Goal: Answer question/provide support

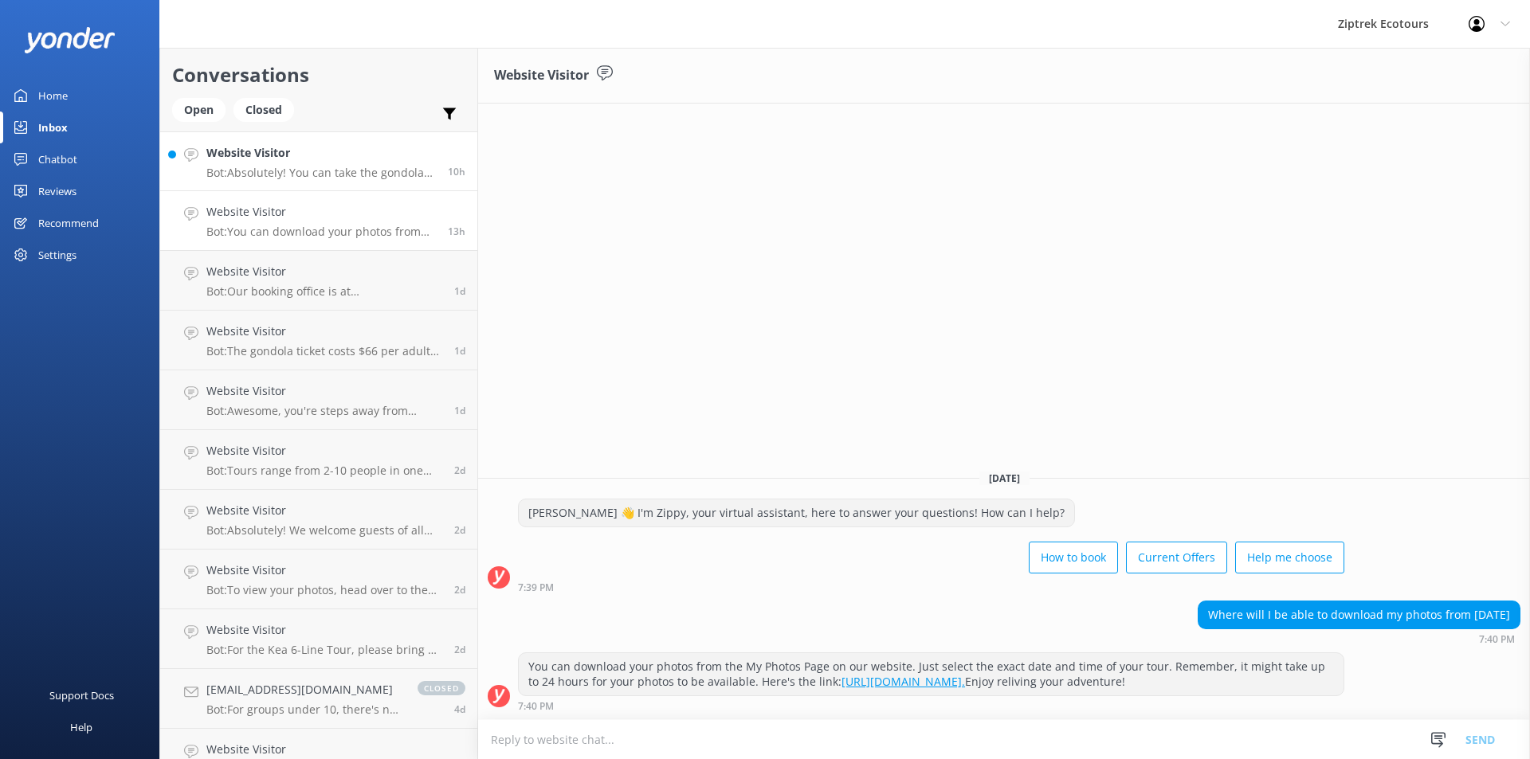
click at [344, 151] on h4 "Website Visitor" at bounding box center [321, 153] width 230 height 18
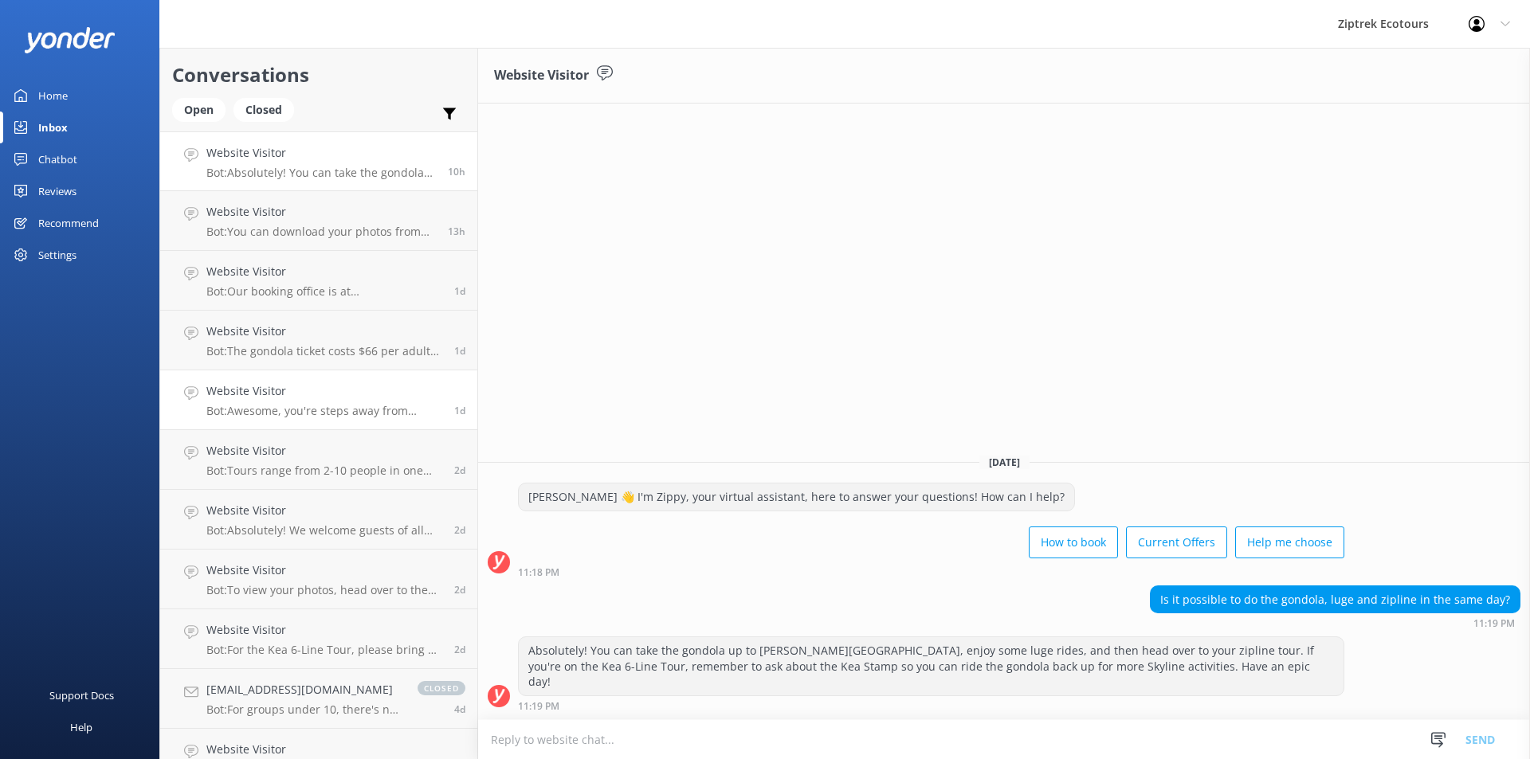
click at [320, 418] on p "Bot: Awesome, you're steps away from ziplining! It's easiest to book your zipli…" at bounding box center [324, 411] width 236 height 14
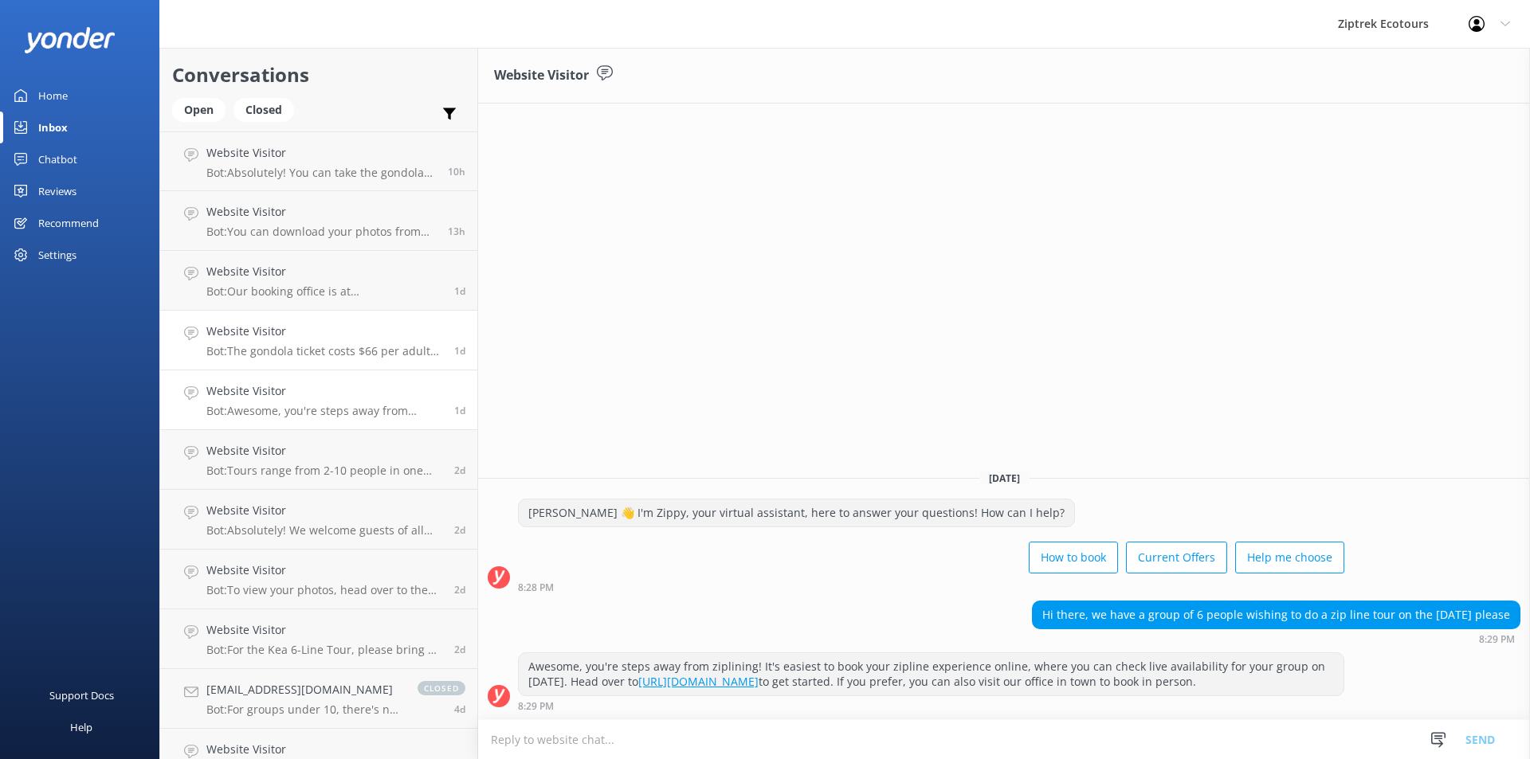
click at [288, 339] on h4 "Website Visitor" at bounding box center [324, 332] width 236 height 18
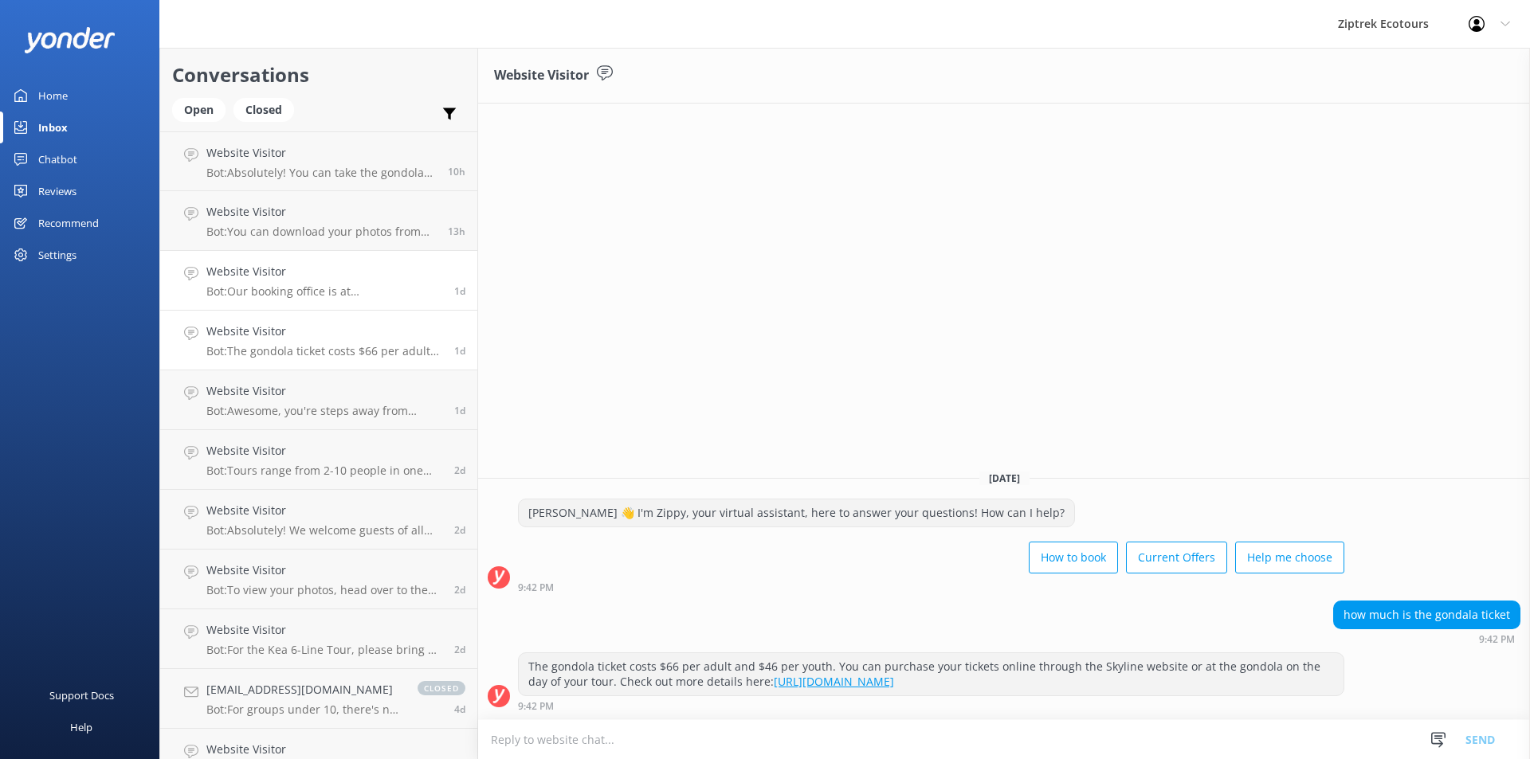
click at [291, 296] on p "Bot: Our booking office is at [STREET_ADDRESS]. The tour itself starts at our […" at bounding box center [324, 291] width 236 height 14
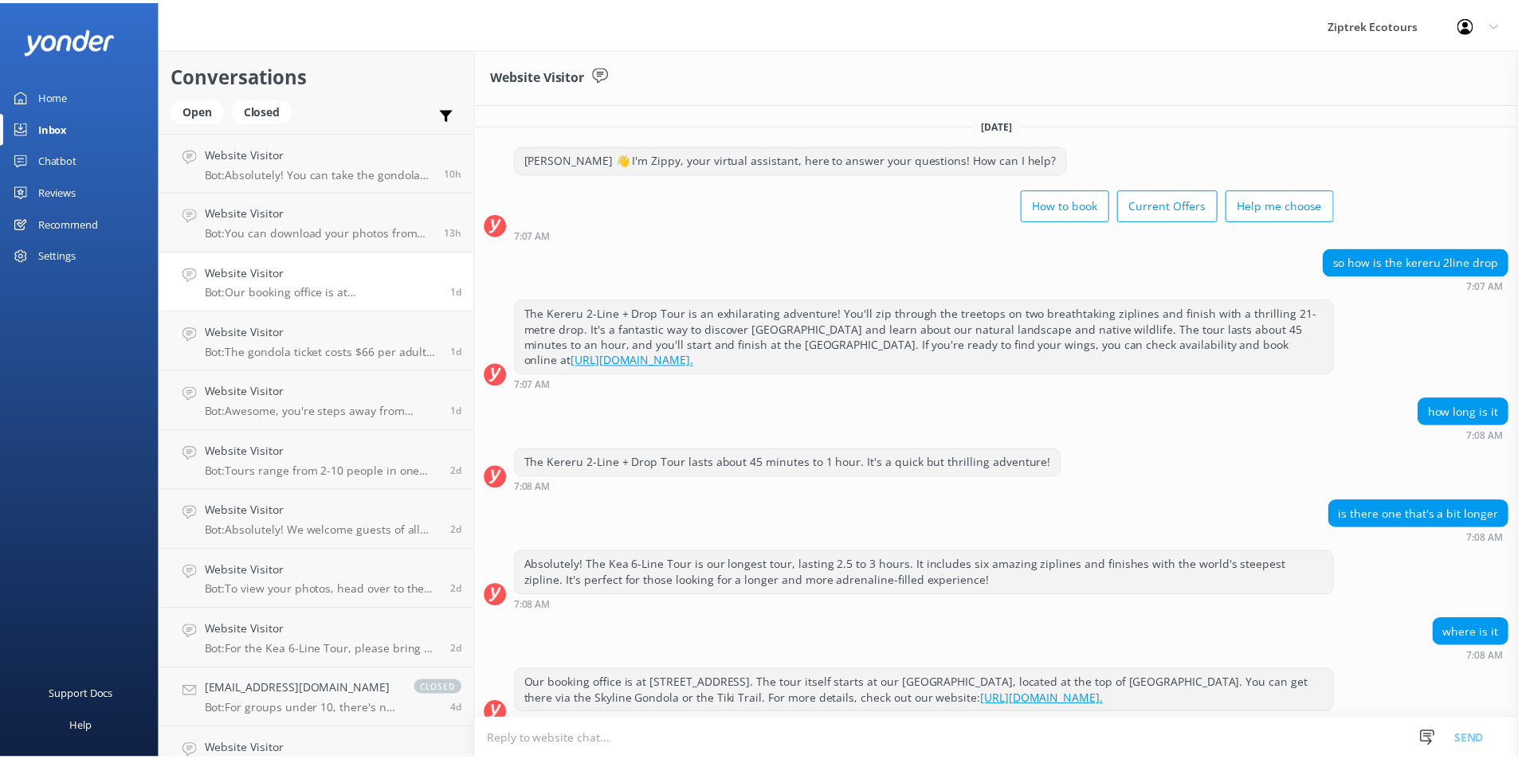
scroll to position [18, 0]
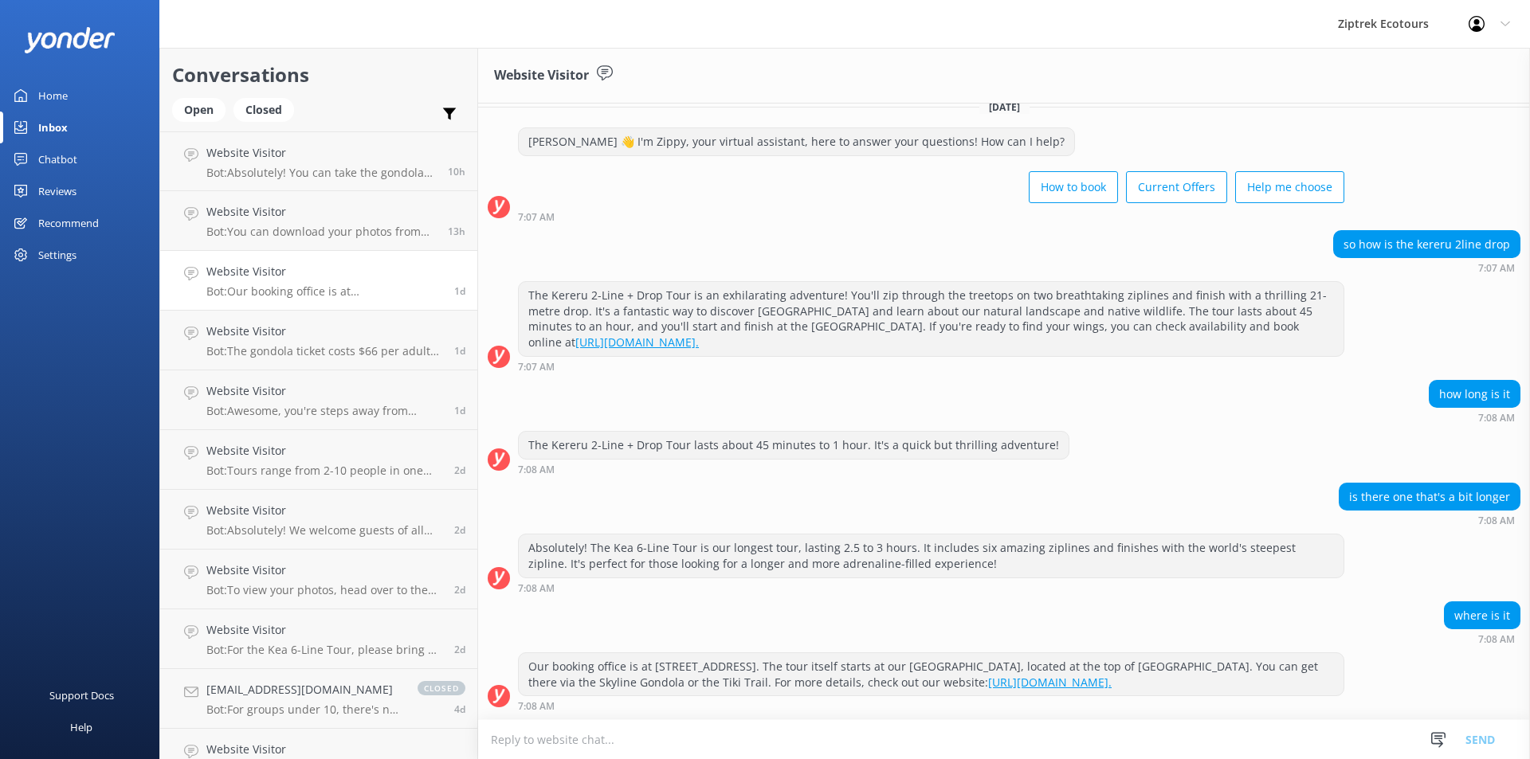
click at [642, 730] on textarea at bounding box center [1004, 739] width 1052 height 39
click at [57, 188] on div "Reviews" at bounding box center [57, 191] width 38 height 32
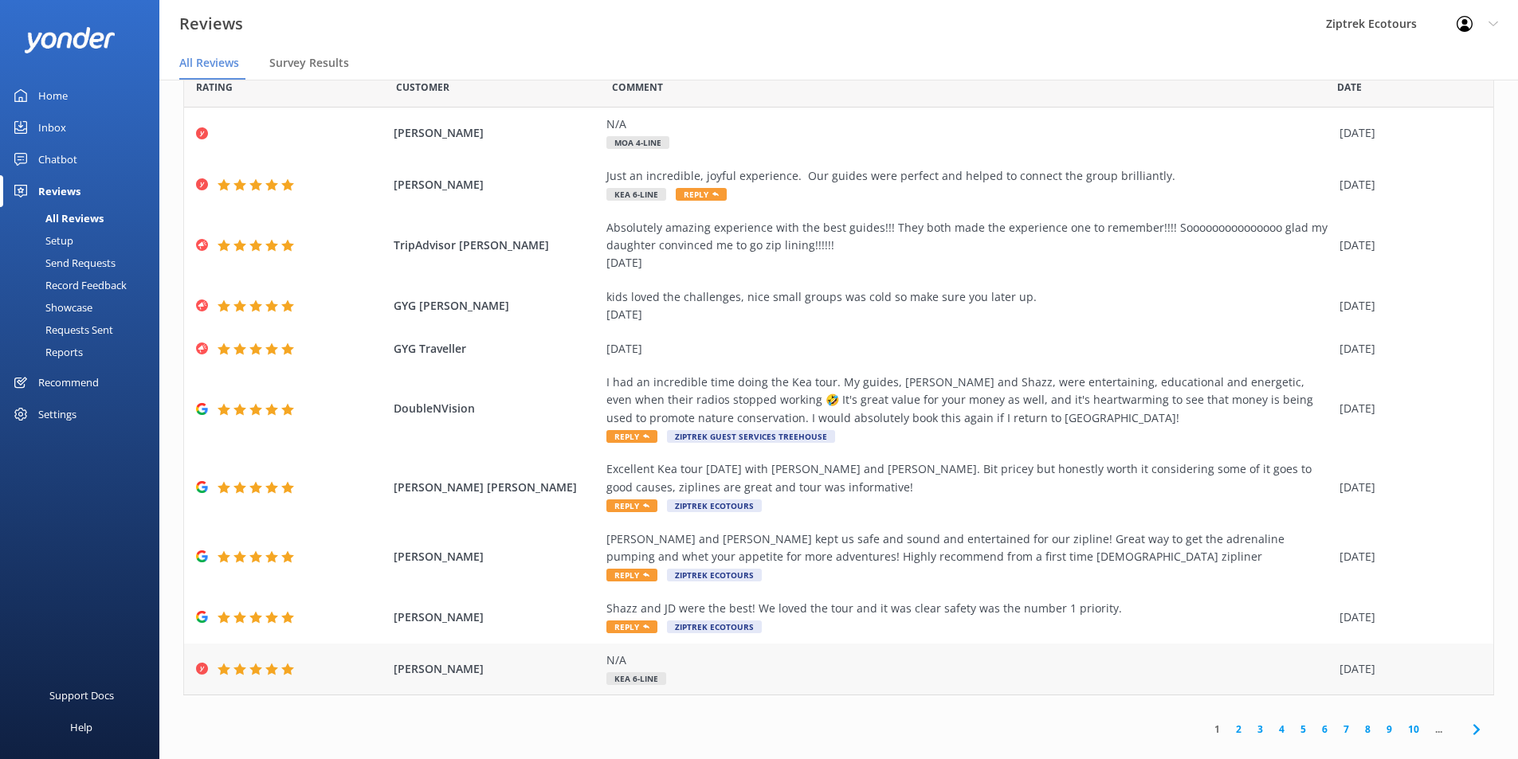
scroll to position [57, 0]
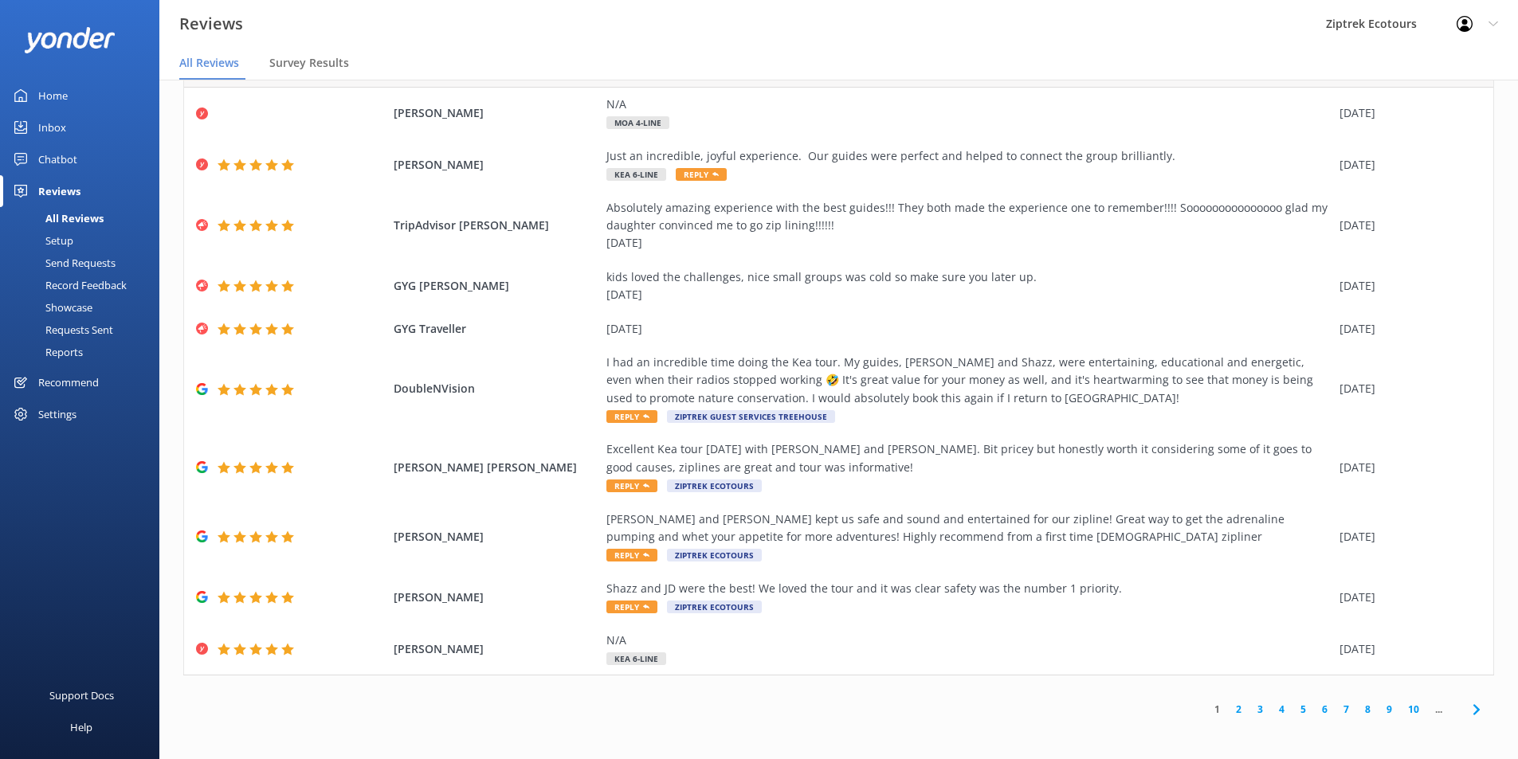
click at [1228, 712] on link "2" at bounding box center [1239, 709] width 22 height 15
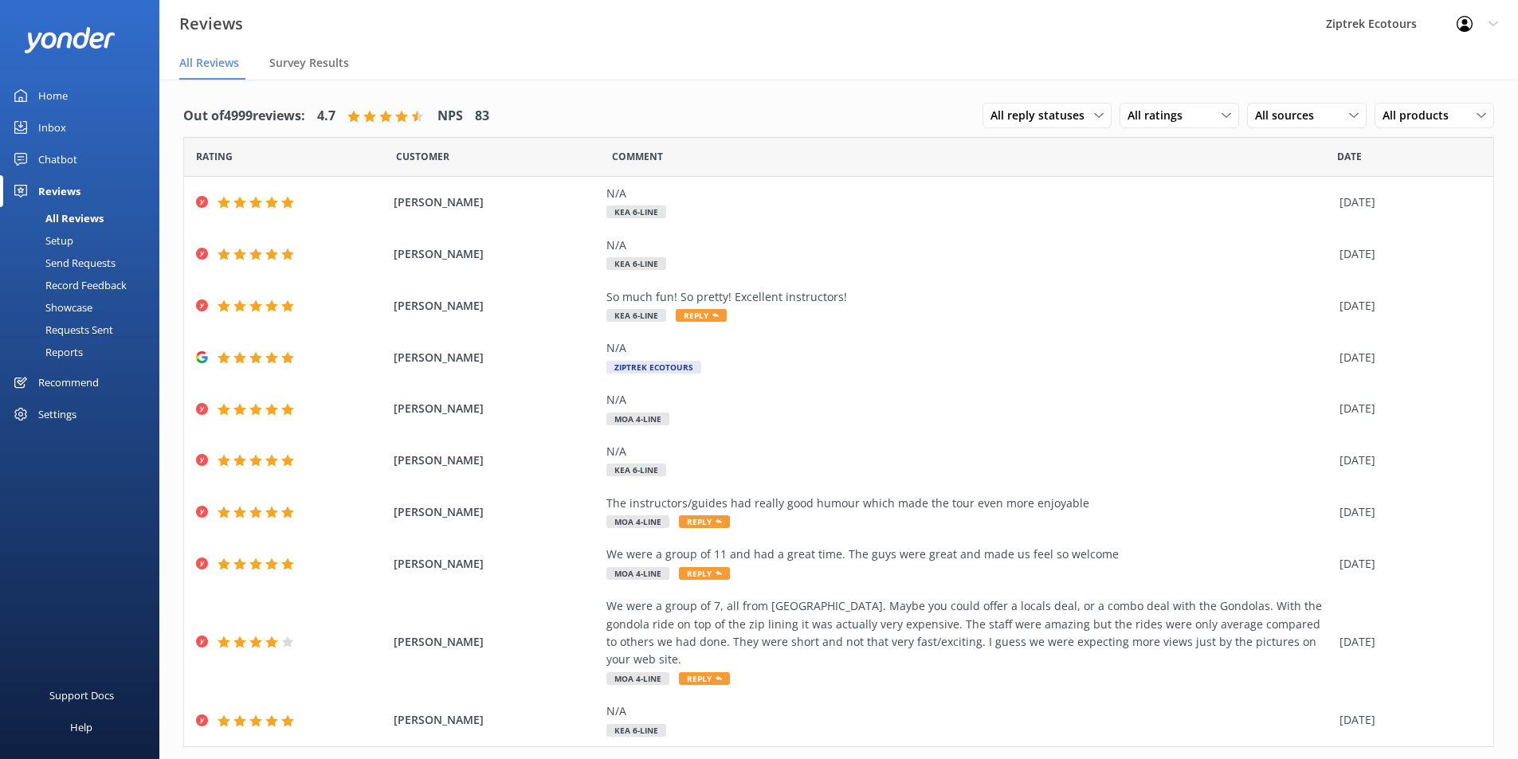
click at [59, 156] on div "Chatbot" at bounding box center [57, 159] width 39 height 32
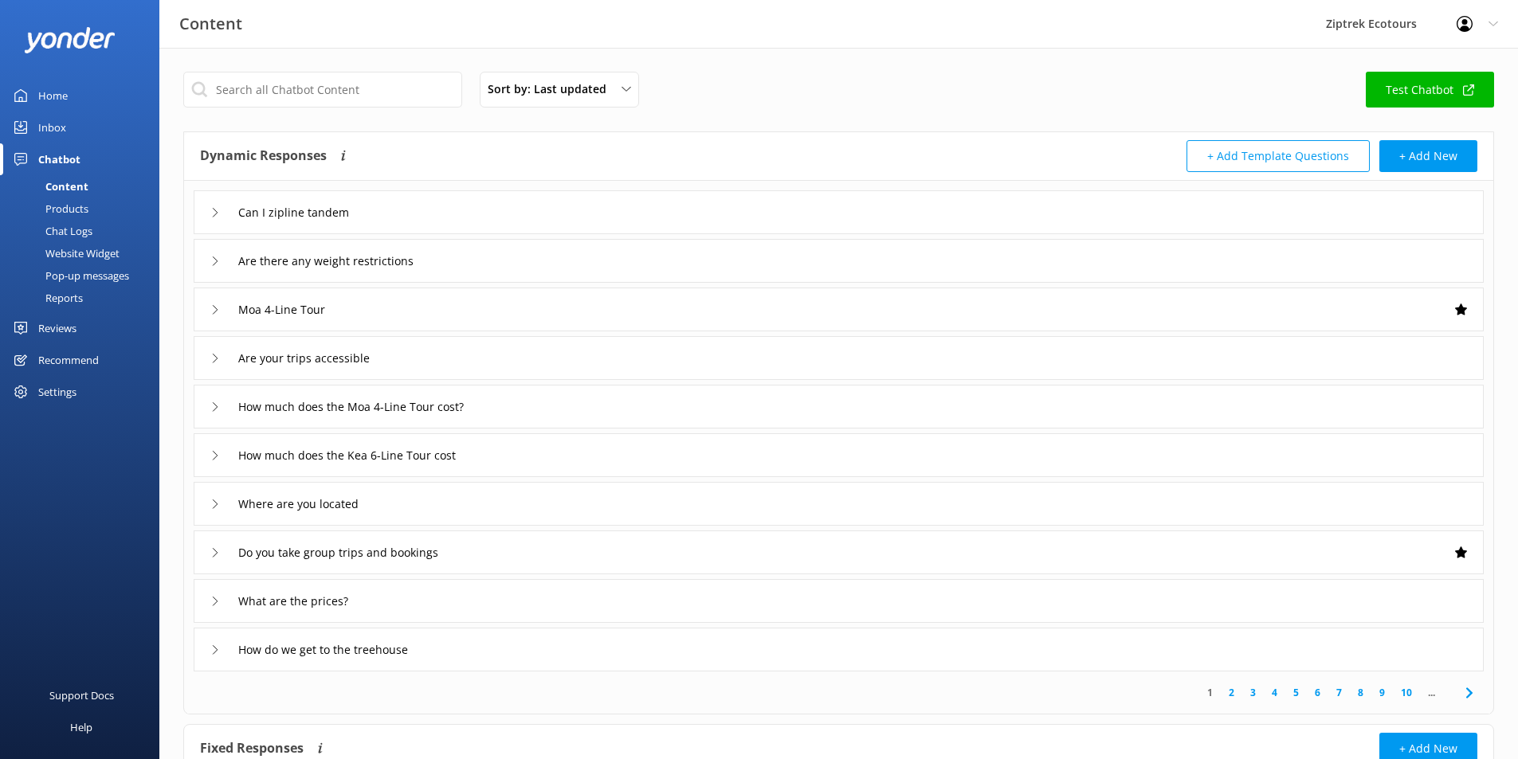
click at [48, 91] on div "Home" at bounding box center [52, 96] width 29 height 32
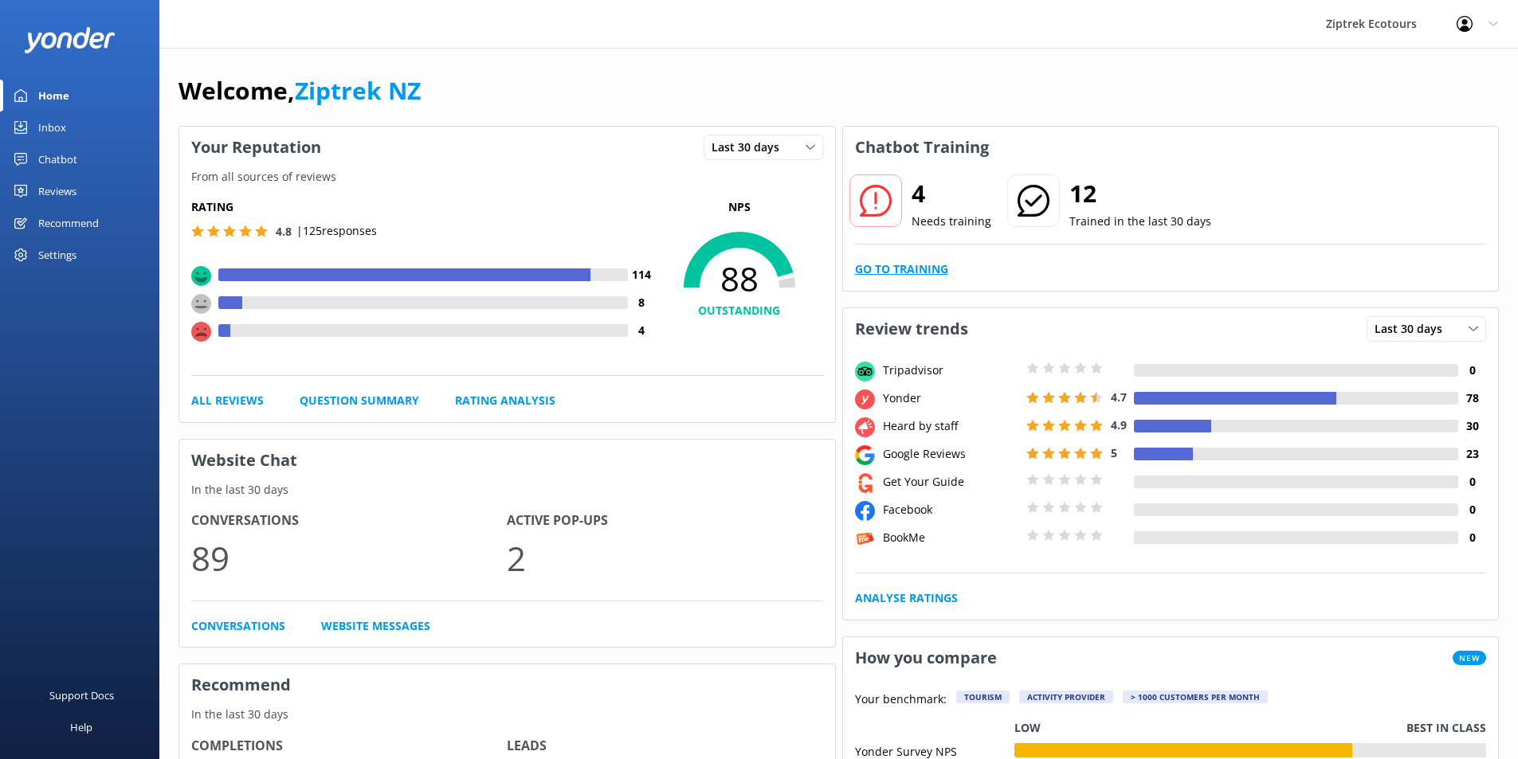
click at [904, 272] on link "Go to Training" at bounding box center [901, 270] width 93 height 18
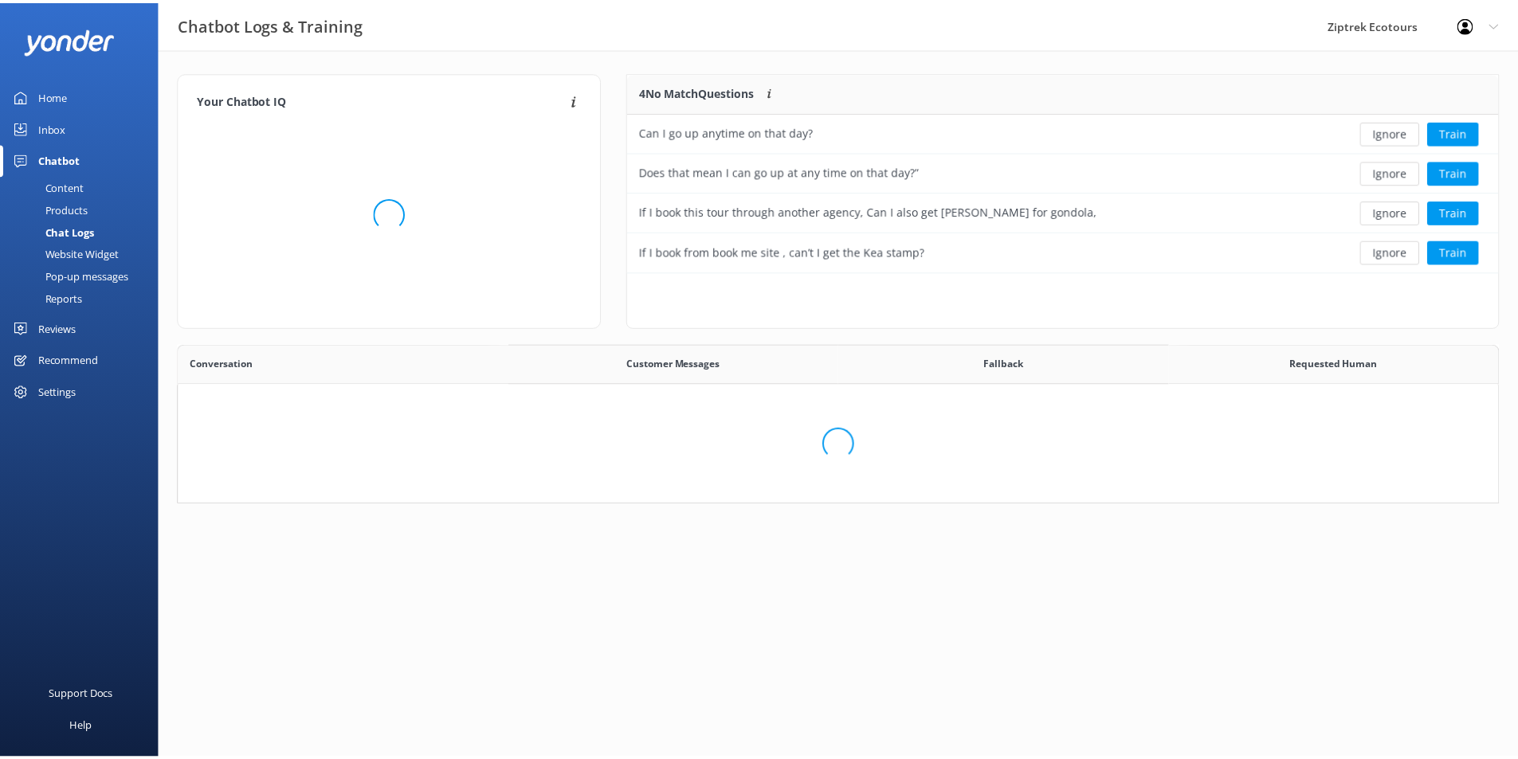
scroll to position [188, 858]
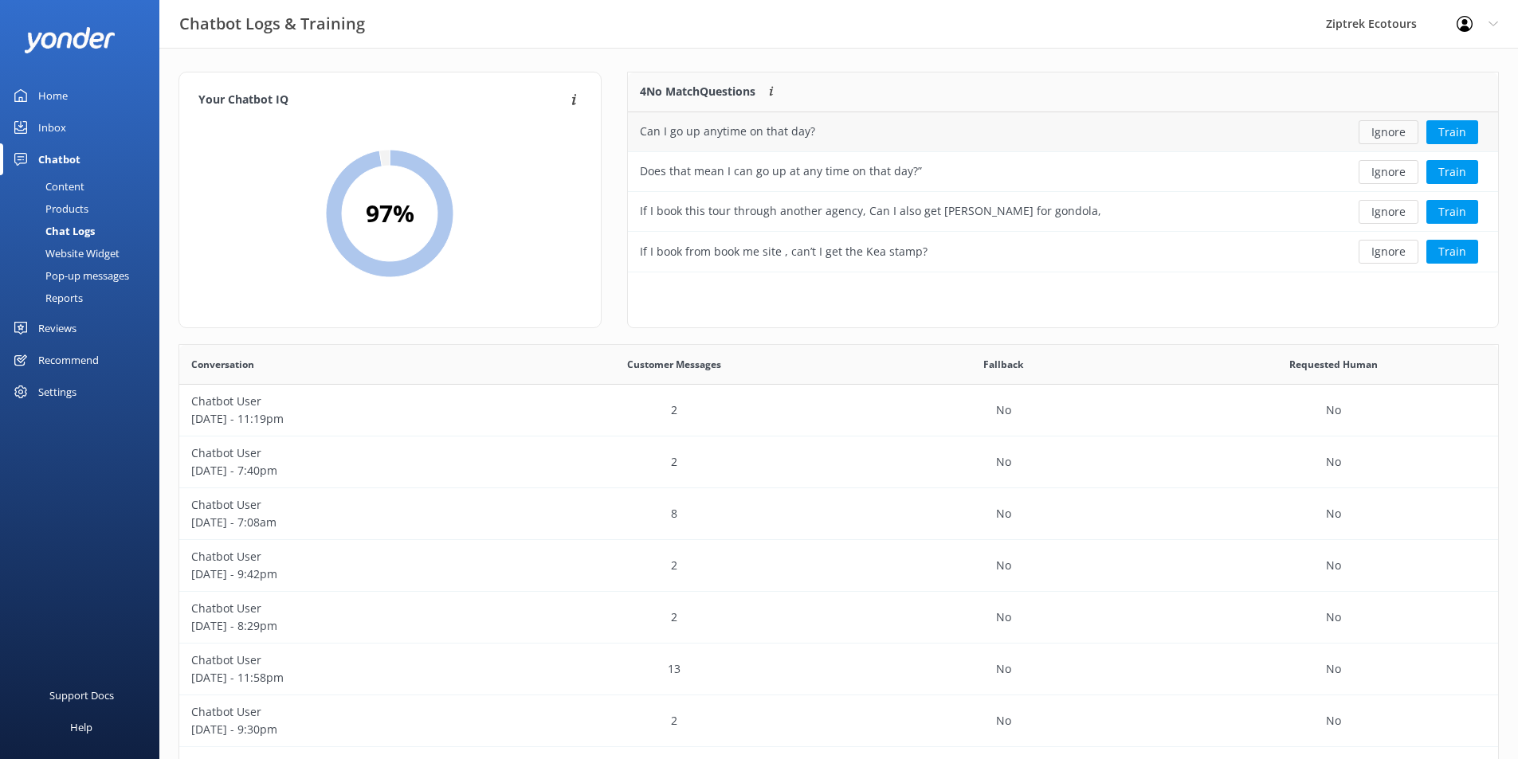
click at [1383, 134] on button "Ignore" at bounding box center [1389, 132] width 60 height 24
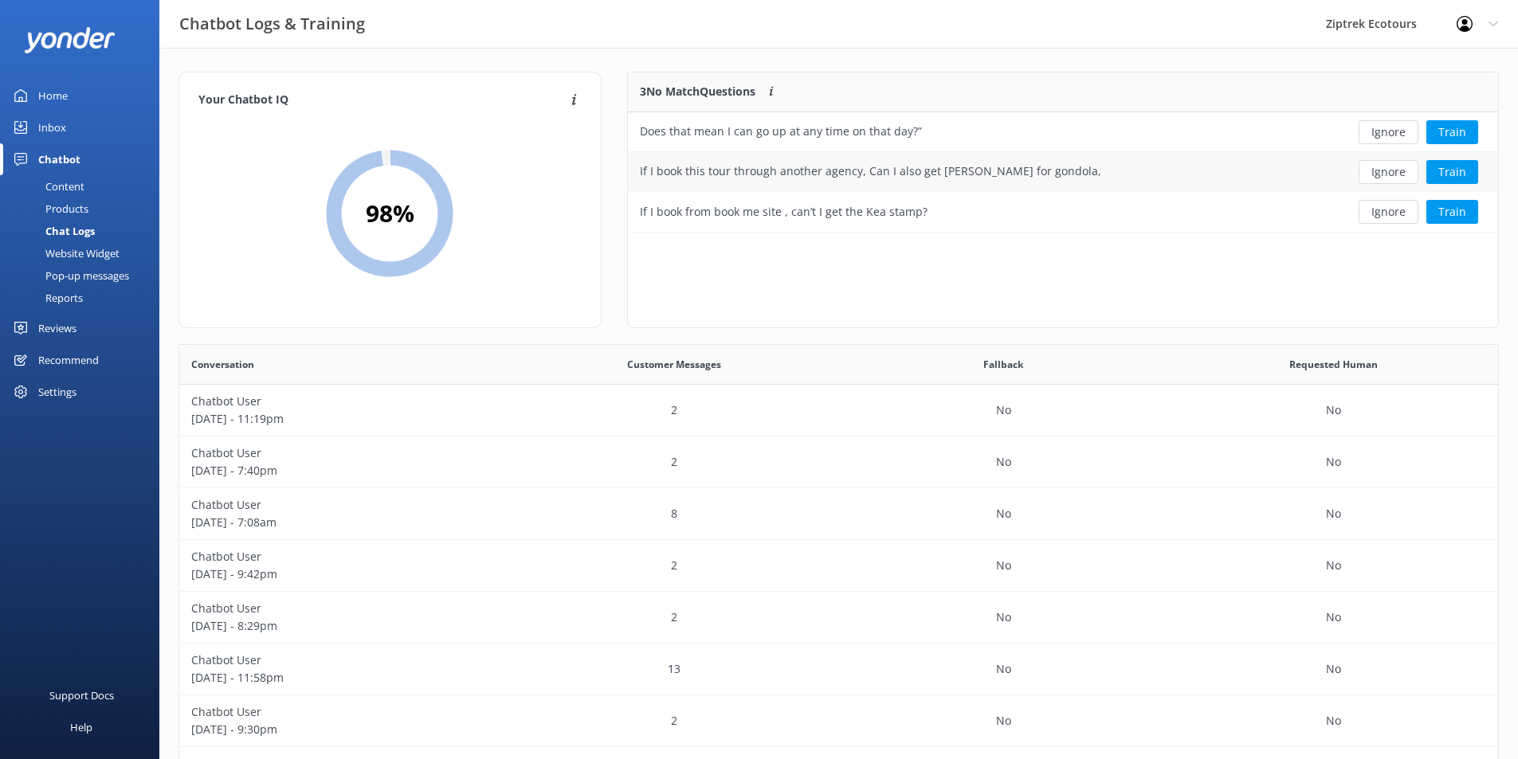
scroll to position [148, 858]
click at [1388, 125] on button "Ignore" at bounding box center [1389, 132] width 60 height 24
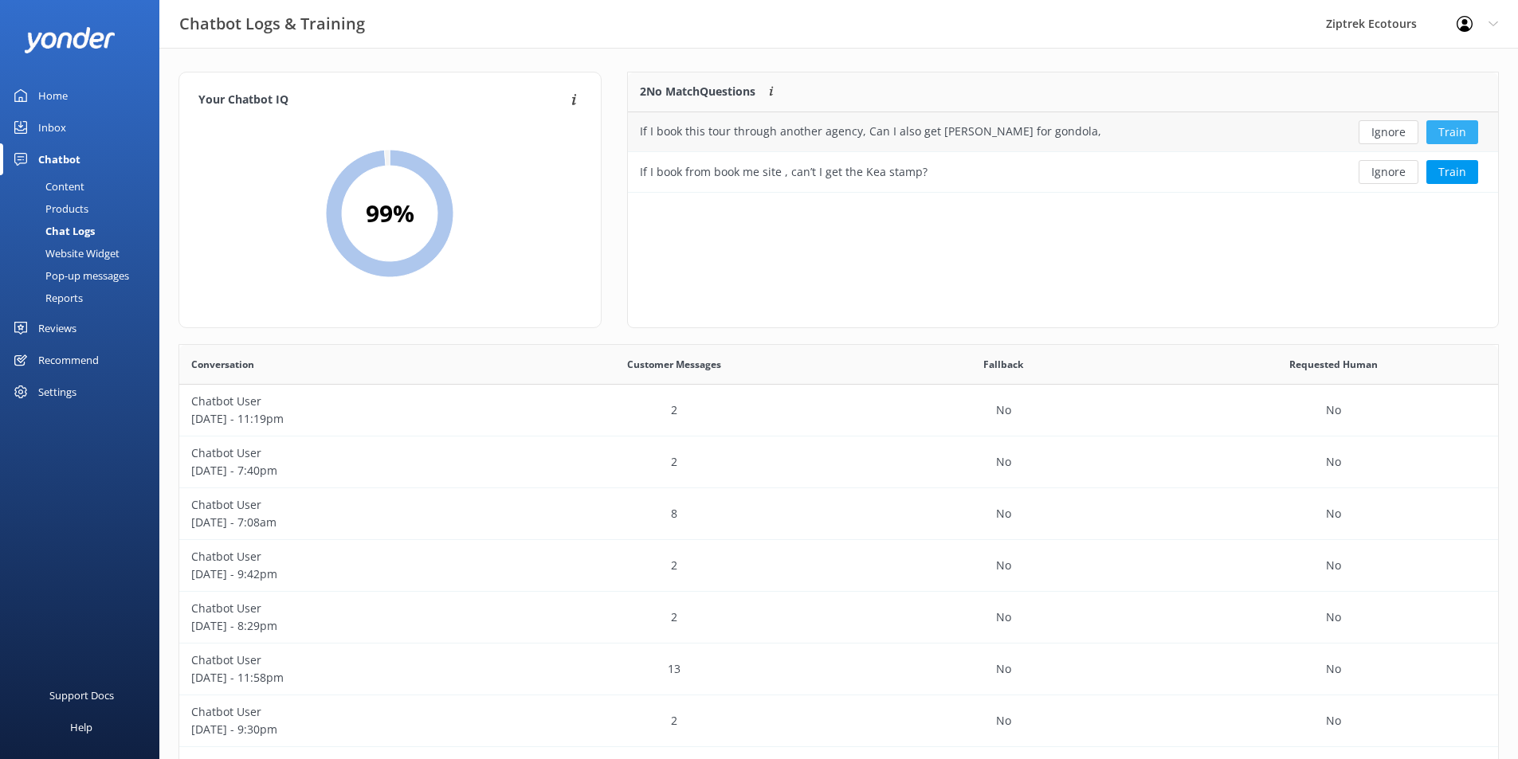
click at [1461, 129] on button "Train" at bounding box center [1452, 132] width 52 height 24
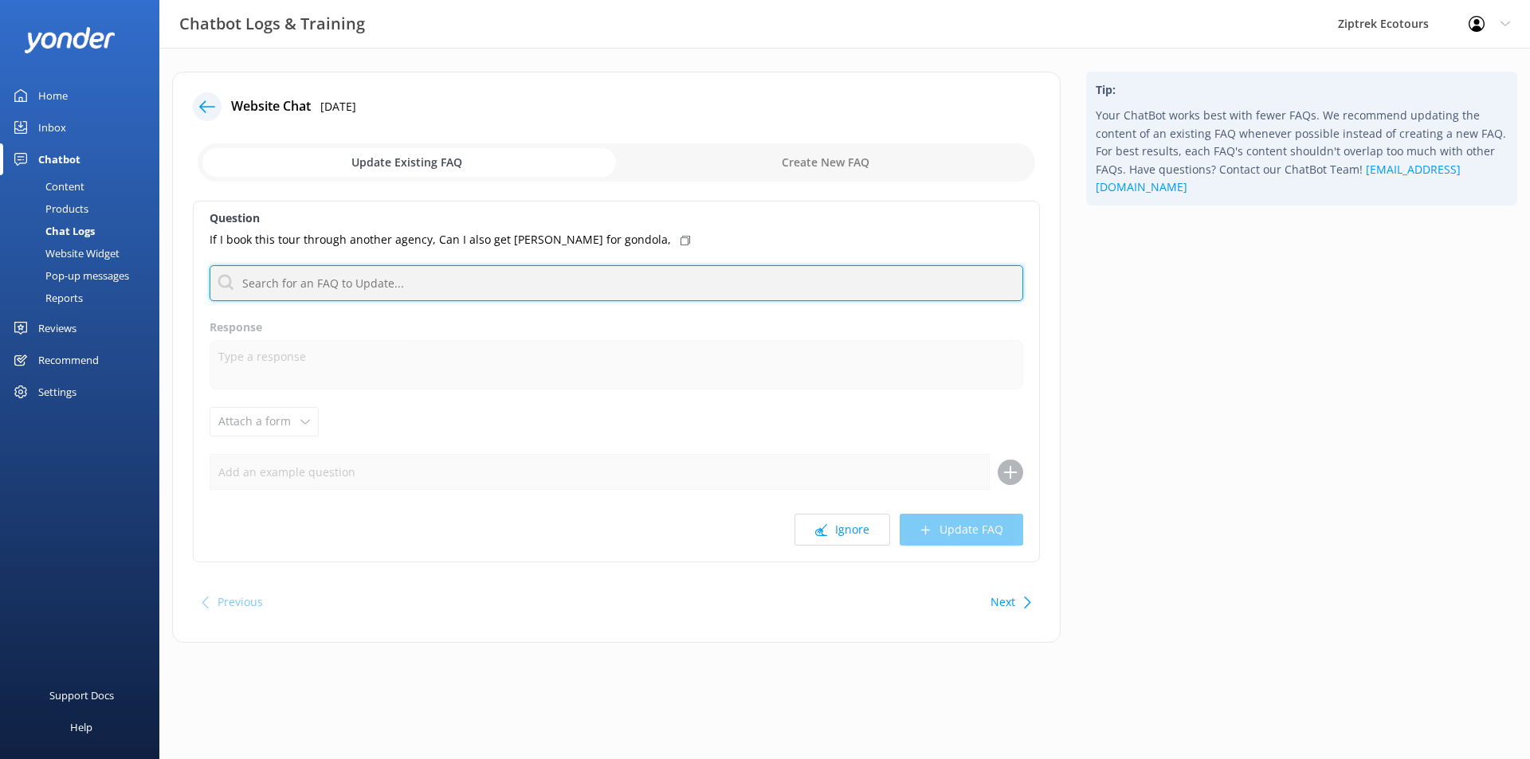
click at [402, 288] on input "text" at bounding box center [617, 283] width 814 height 36
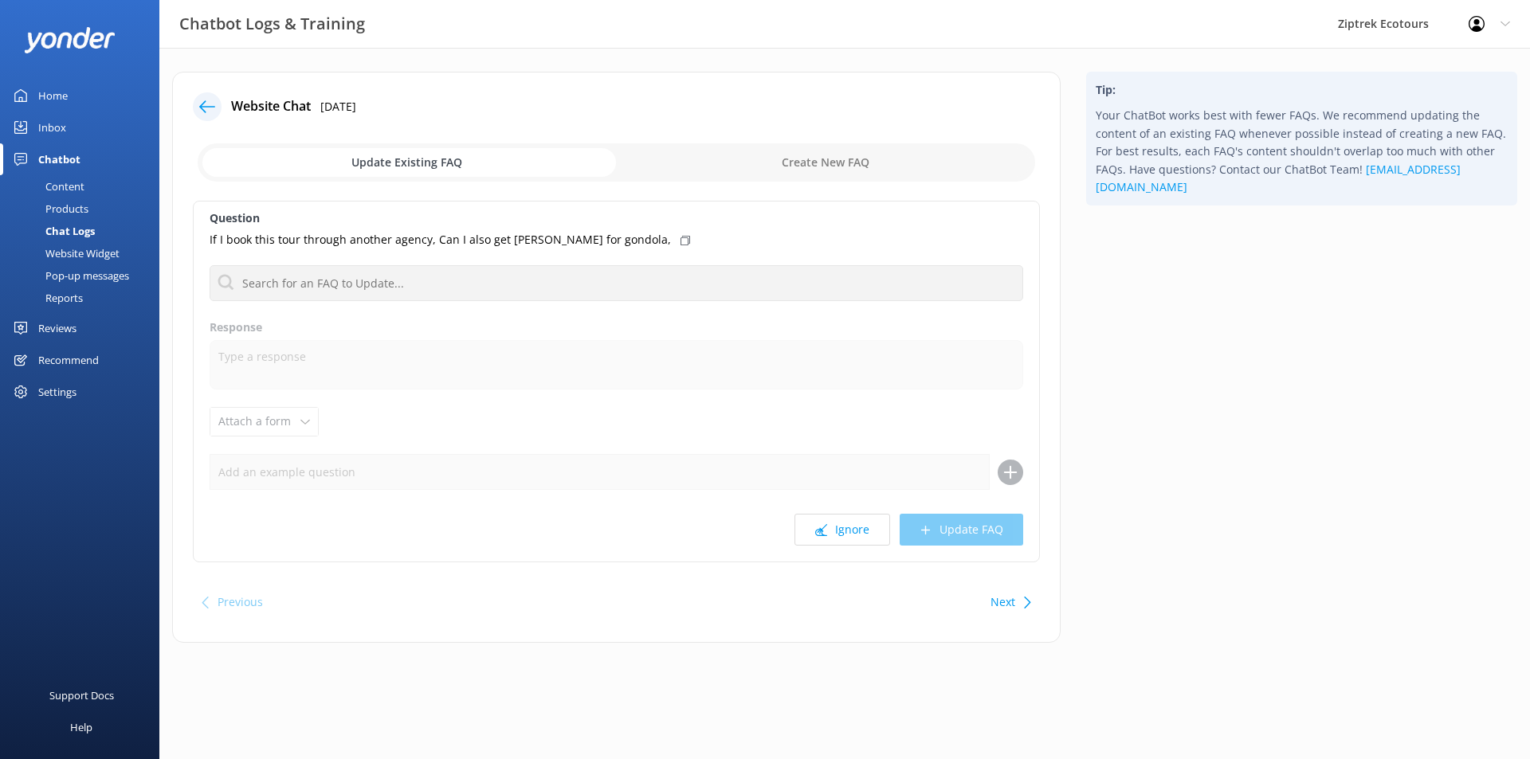
click at [63, 93] on div "Home" at bounding box center [52, 96] width 29 height 32
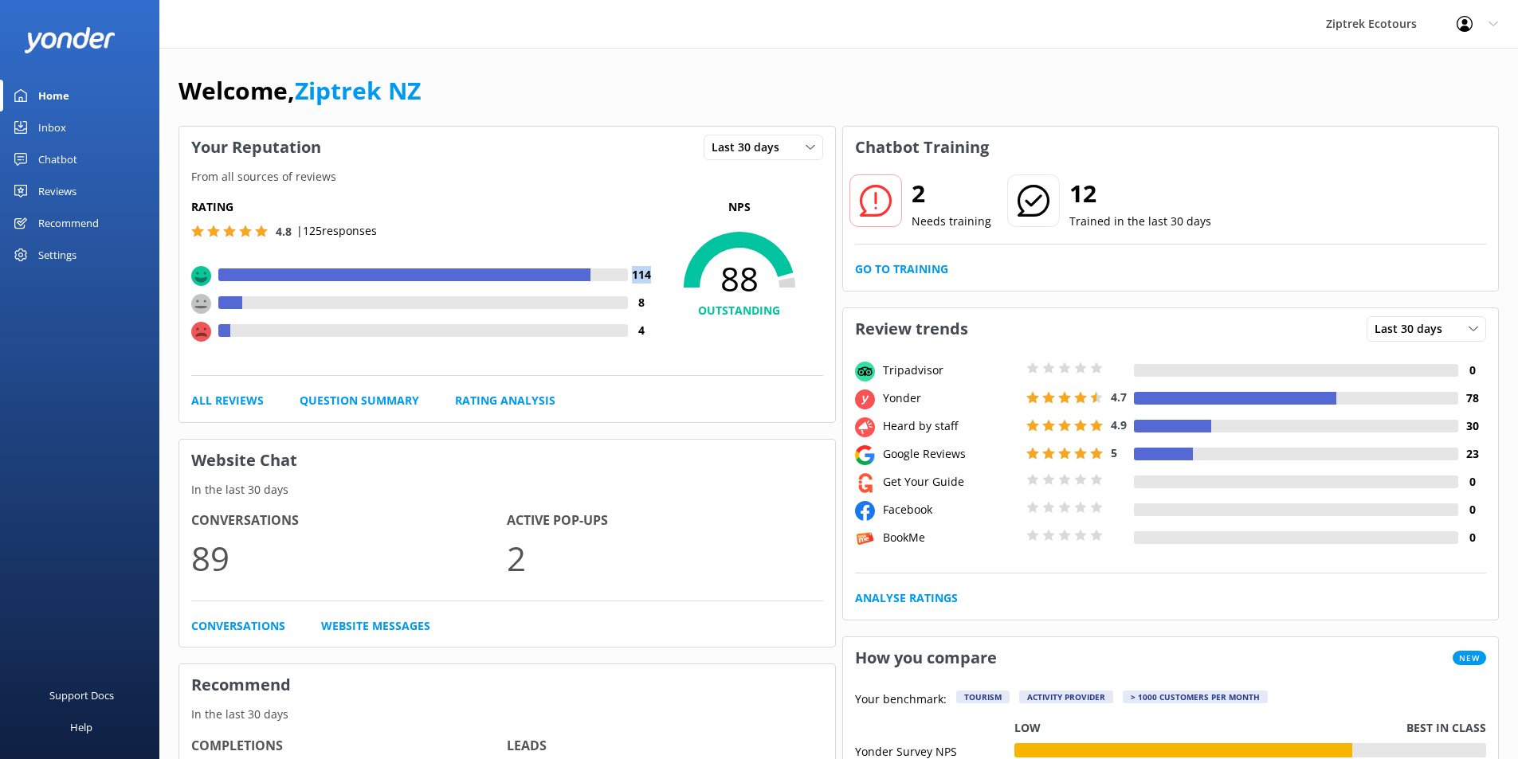
drag, startPoint x: 653, startPoint y: 276, endPoint x: 596, endPoint y: 282, distance: 57.7
click at [596, 282] on div "114" at bounding box center [437, 275] width 438 height 18
drag, startPoint x: 656, startPoint y: 303, endPoint x: 627, endPoint y: 304, distance: 28.7
click at [627, 304] on div "Rating 4.8 | 125 responses 114 8 4 NPS 88 OUTSTANDING" at bounding box center [507, 287] width 632 height 178
click at [645, 323] on h4 "4" at bounding box center [642, 331] width 28 height 18
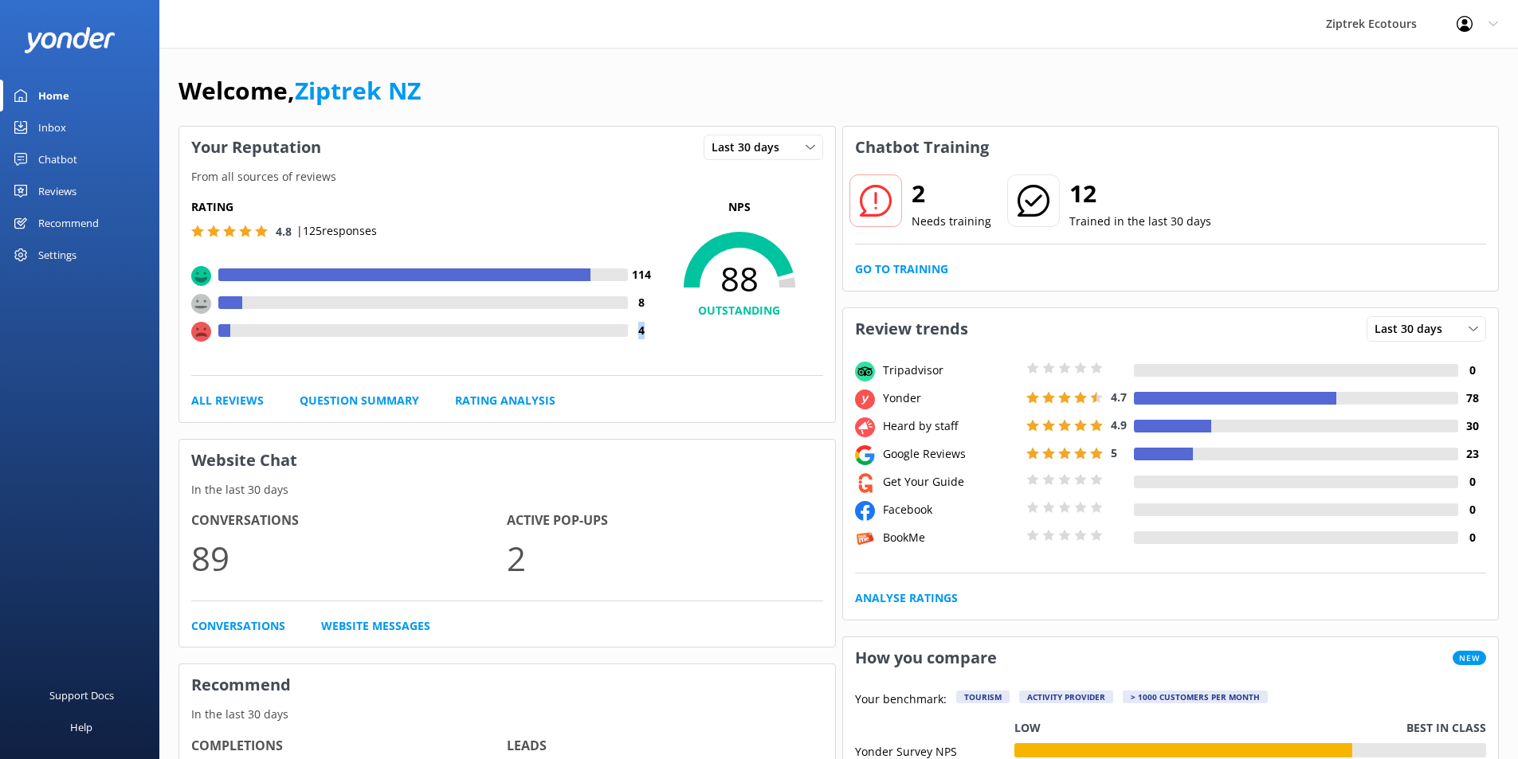
drag, startPoint x: 646, startPoint y: 338, endPoint x: 635, endPoint y: 339, distance: 11.2
click at [635, 339] on h4 "4" at bounding box center [642, 331] width 28 height 18
click at [646, 355] on div "Rating 4.8 | 125 responses 114 8 4" at bounding box center [423, 278] width 465 height 161
